Goal: Browse casually

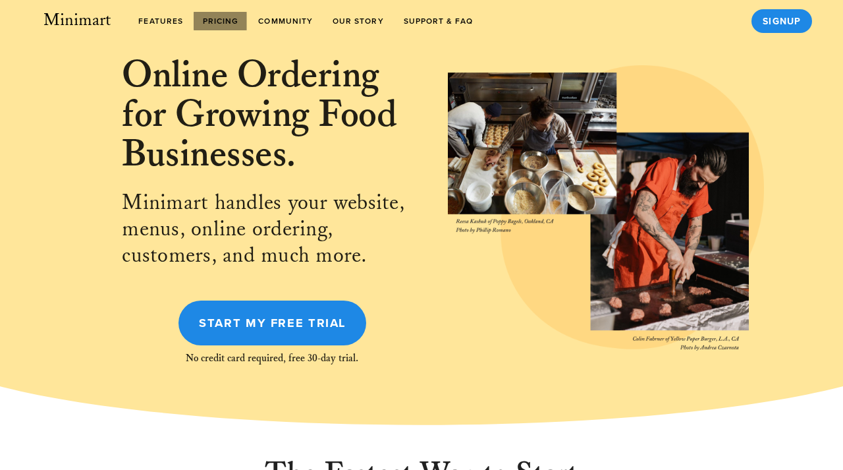
click at [228, 19] on span "Pricing" at bounding box center [220, 20] width 37 height 9
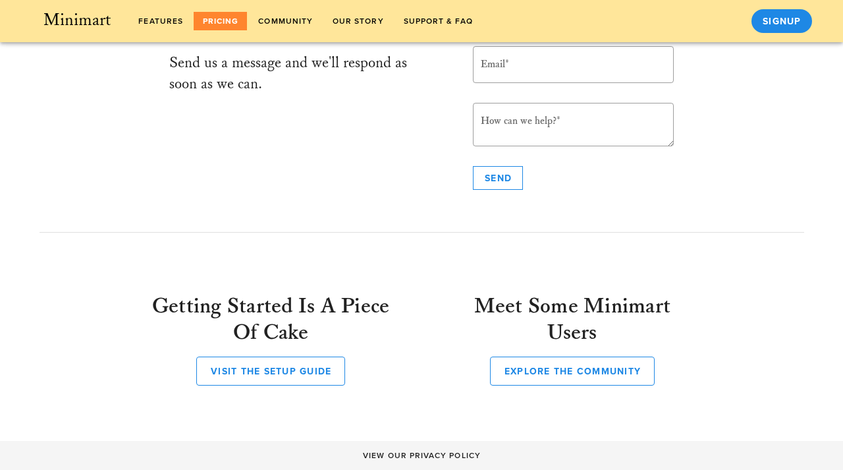
scroll to position [844, 0]
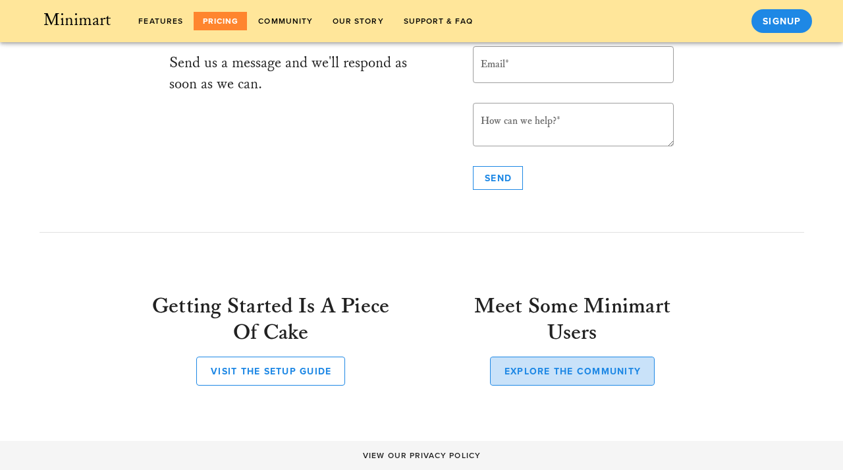
click at [564, 362] on link "Explore the Community" at bounding box center [572, 370] width 165 height 29
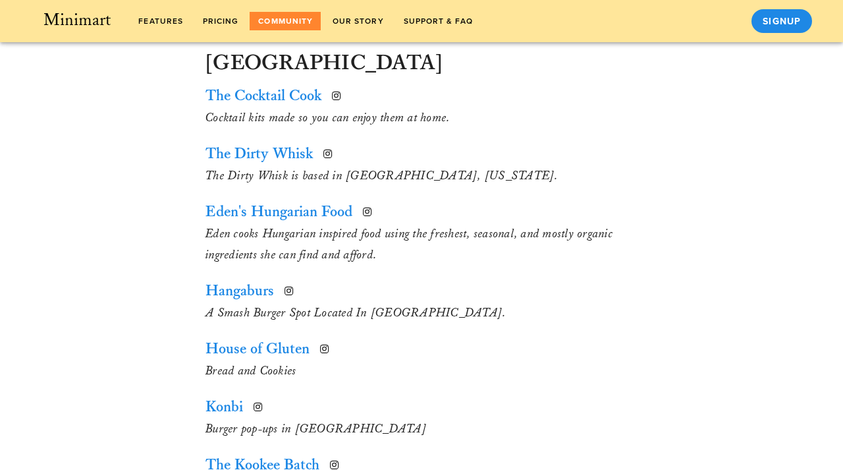
scroll to position [328, 0]
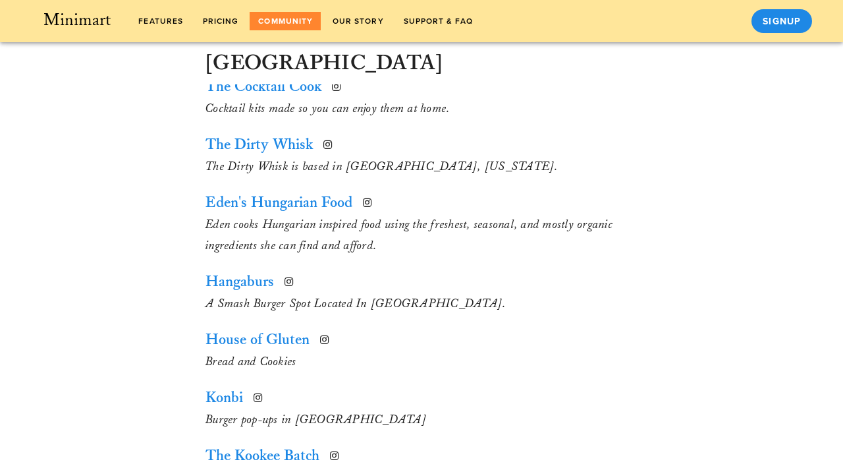
click at [256, 283] on link "Hangaburs" at bounding box center [239, 281] width 68 height 19
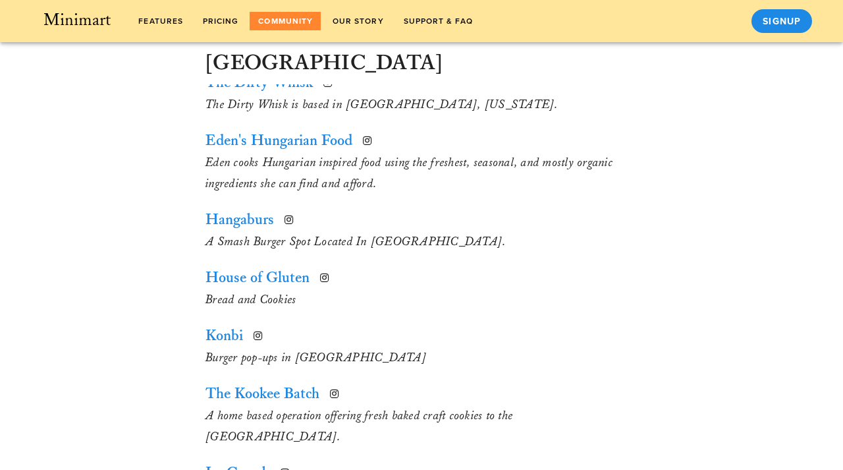
scroll to position [405, 0]
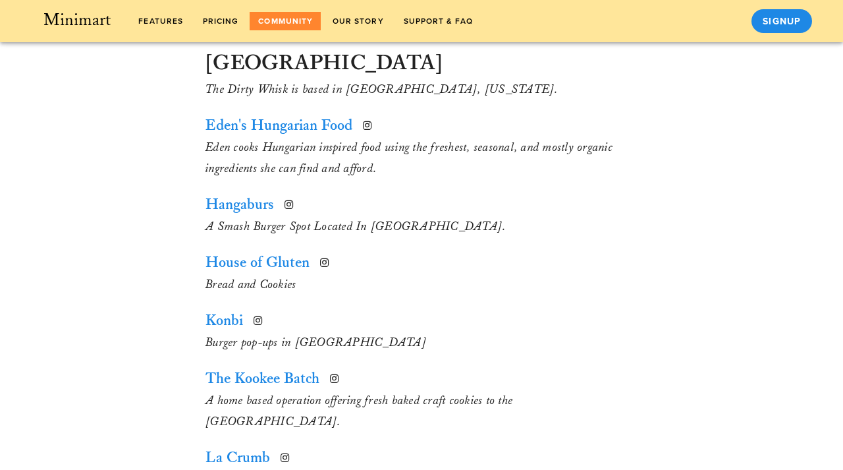
click at [229, 317] on link "Konbi" at bounding box center [224, 320] width 38 height 19
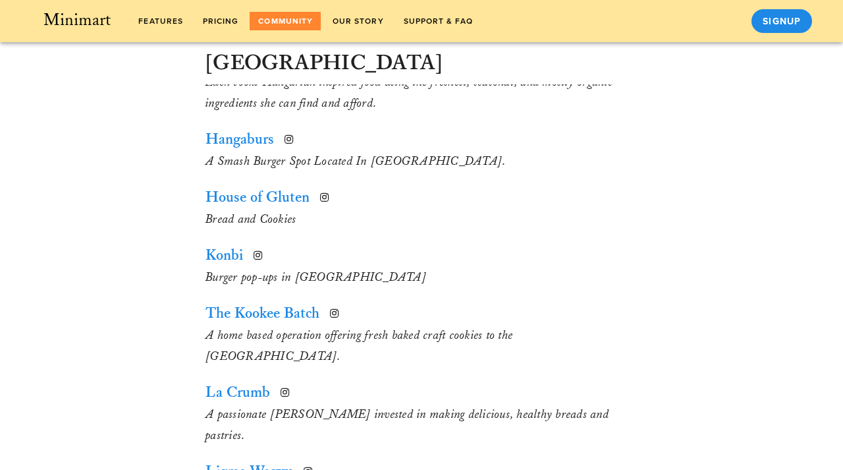
scroll to position [472, 0]
click at [254, 381] on link "La Crumb" at bounding box center [237, 390] width 65 height 19
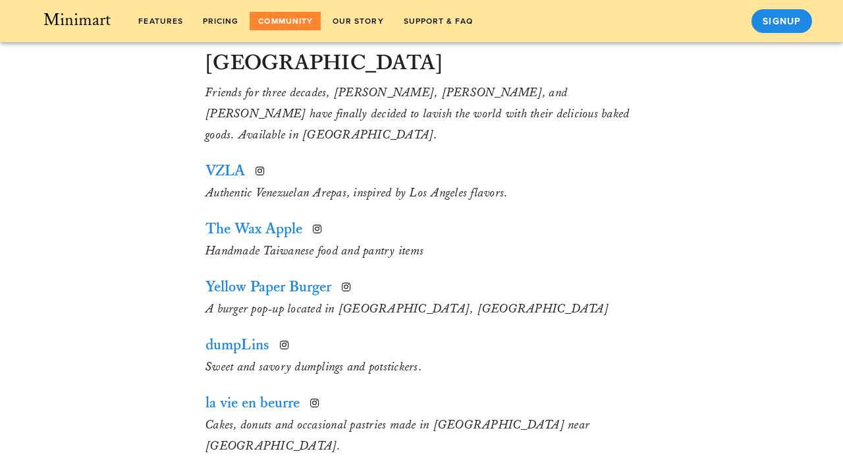
scroll to position [1325, 0]
click at [256, 393] on link "la vie en beurre" at bounding box center [252, 402] width 94 height 19
